Goal: Information Seeking & Learning: Learn about a topic

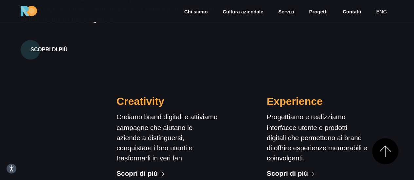
scroll to position [1944, 0]
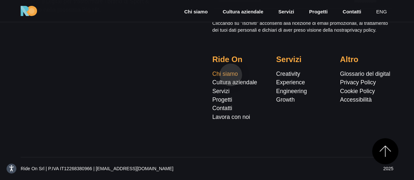
click at [231, 75] on link "Chi siamo" at bounding box center [226, 74] width 26 height 7
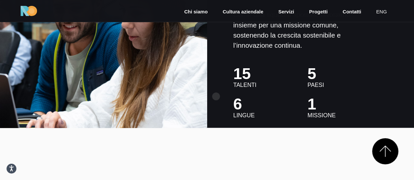
scroll to position [1507, 0]
